Goal: Information Seeking & Learning: Learn about a topic

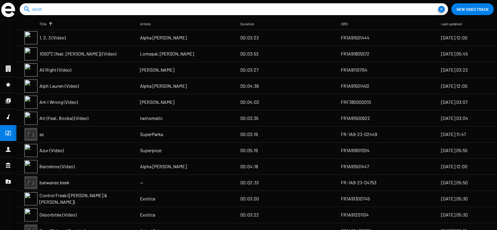
click at [64, 12] on input "ench" at bounding box center [235, 9] width 406 height 12
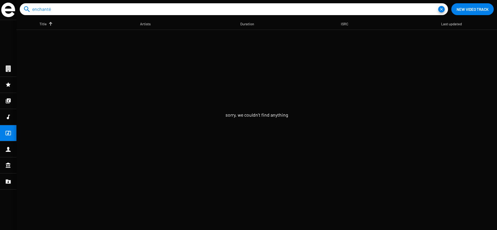
click at [9, 115] on icon at bounding box center [8, 117] width 3 height 5
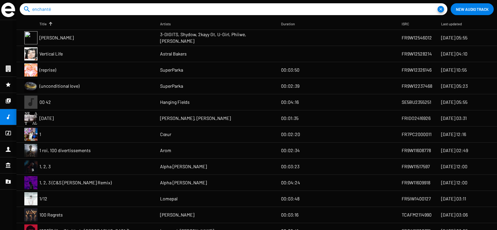
click at [67, 13] on input "enchanté" at bounding box center [235, 9] width 406 height 12
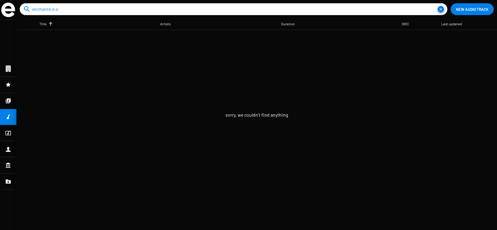
click at [7, 147] on icon at bounding box center [8, 149] width 6 height 8
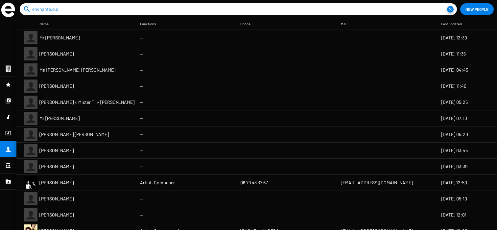
click at [73, 13] on input "enchanté.e.s" at bounding box center [239, 9] width 415 height 12
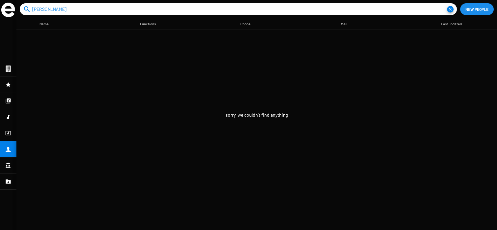
click at [471, 13] on span "New People" at bounding box center [477, 9] width 23 height 12
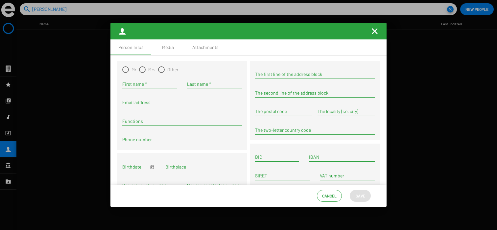
click at [377, 31] on mat-icon "Fermer la fenêtre" at bounding box center [375, 31] width 8 height 8
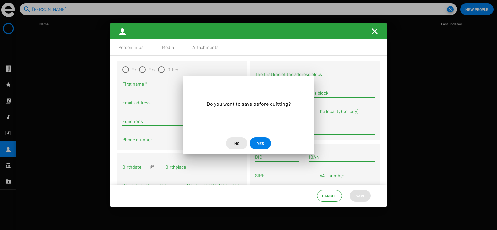
click at [238, 145] on span "No" at bounding box center [237, 144] width 5 height 12
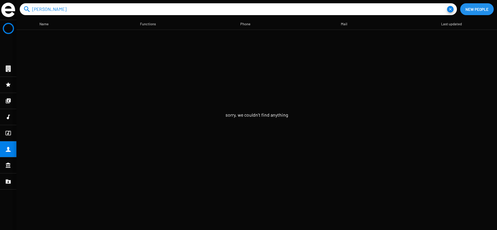
click at [192, 13] on input "[PERSON_NAME]" at bounding box center [239, 9] width 415 height 12
type input "n"
type input "enaut"
click at [9, 85] on icon at bounding box center [8, 84] width 5 height 5
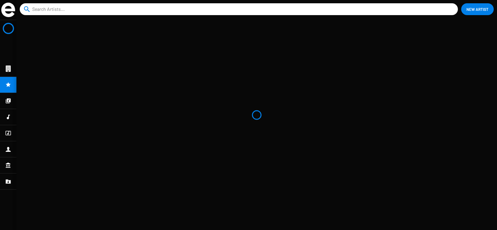
click at [11, 105] on div at bounding box center [8, 101] width 16 height 16
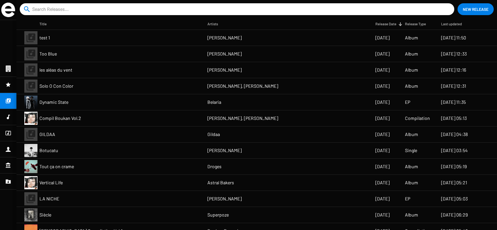
click at [53, 13] on input at bounding box center [238, 9] width 413 height 12
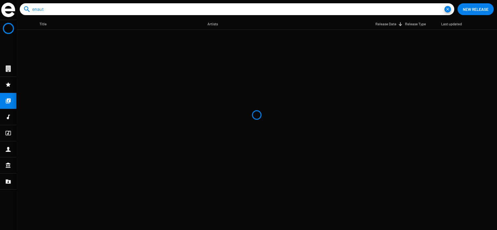
type input "enaut"
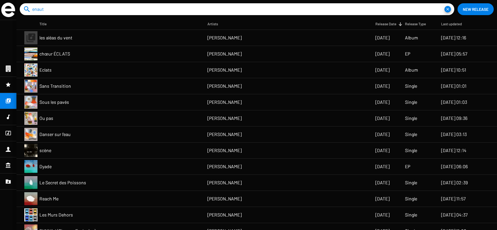
click at [76, 37] on mat-cell "les aléas du vent" at bounding box center [123, 38] width 168 height 16
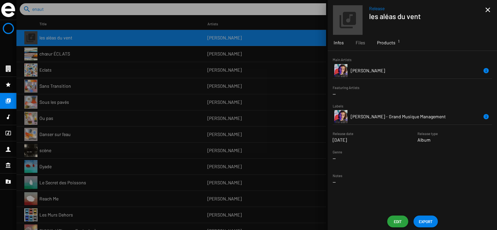
click at [394, 48] on div "Products 1" at bounding box center [386, 43] width 30 height 16
click at [389, 76] on td "ME016LP" at bounding box center [383, 83] width 65 height 16
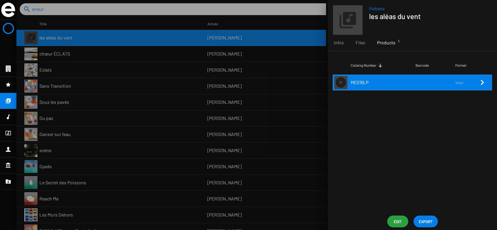
click at [382, 86] on td "ME016LP" at bounding box center [383, 83] width 65 height 16
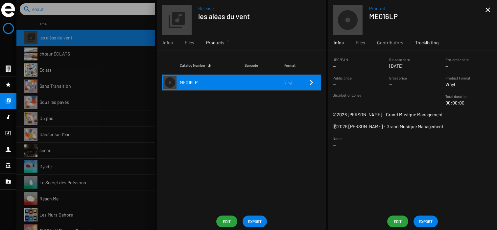
click at [417, 37] on div "Tracklisting" at bounding box center [427, 43] width 35 height 16
